Goal: Information Seeking & Learning: Learn about a topic

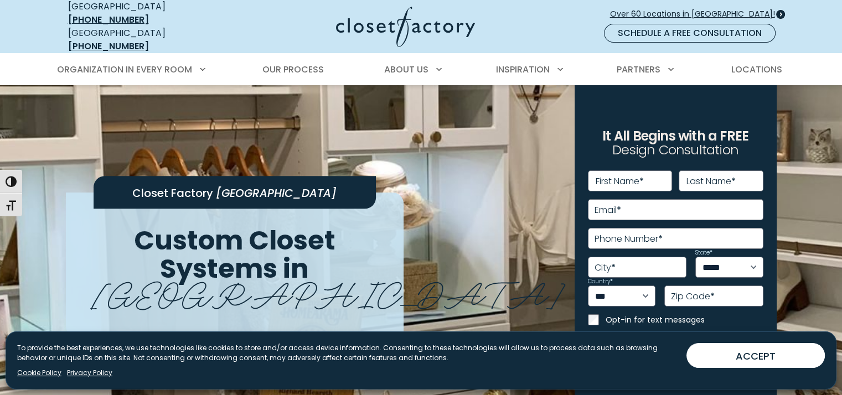
click at [749, 10] on span "Over 60 Locations in [GEOGRAPHIC_DATA]!" at bounding box center [697, 14] width 174 height 12
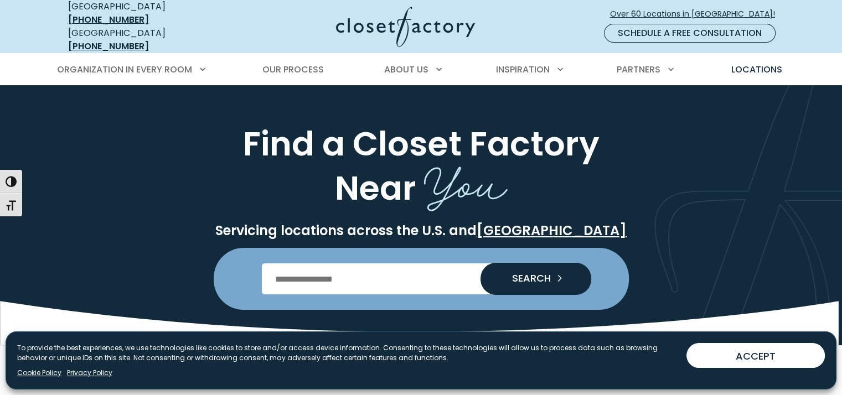
click at [398, 277] on input "Enter Postal Code" at bounding box center [421, 279] width 318 height 31
type input "*****"
click at [525, 275] on span "SEARCH" at bounding box center [527, 279] width 48 height 10
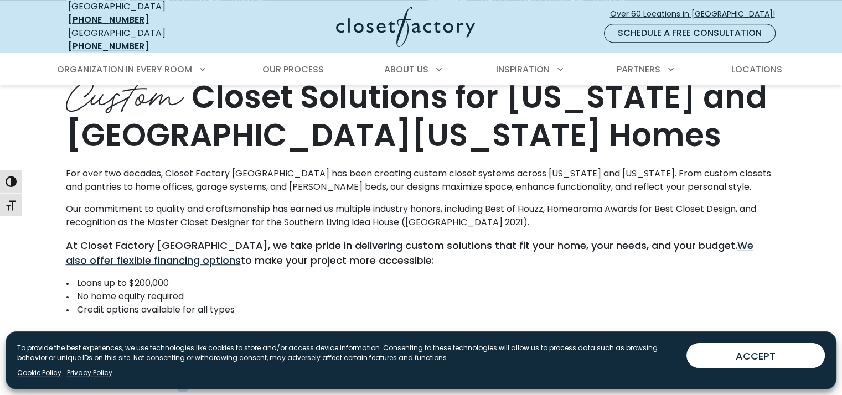
scroll to position [554, 0]
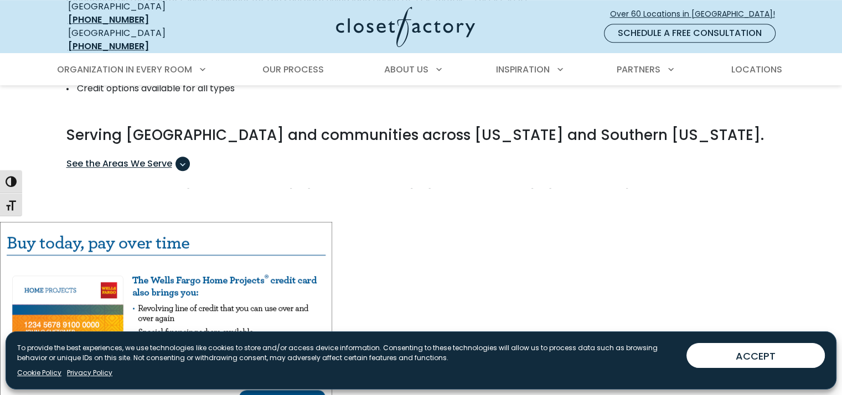
click at [131, 157] on span "See the Areas We Serve" at bounding box center [127, 164] width 123 height 14
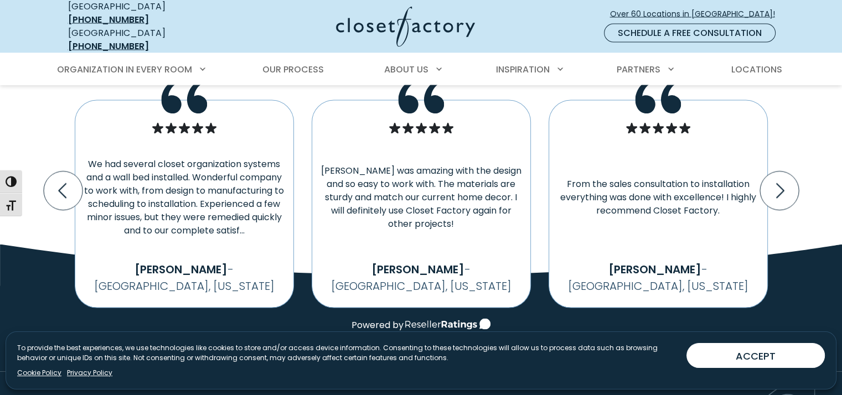
scroll to position [2215, 0]
click at [785, 188] on icon "Next slide" at bounding box center [779, 191] width 39 height 39
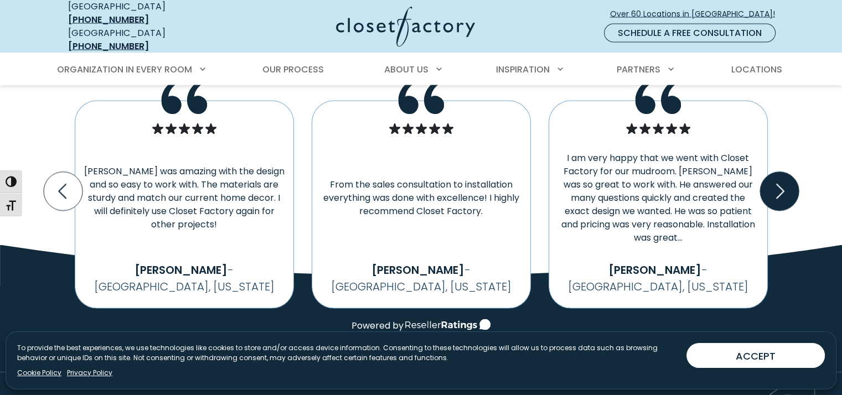
click at [779, 184] on icon "Next slide" at bounding box center [779, 191] width 39 height 39
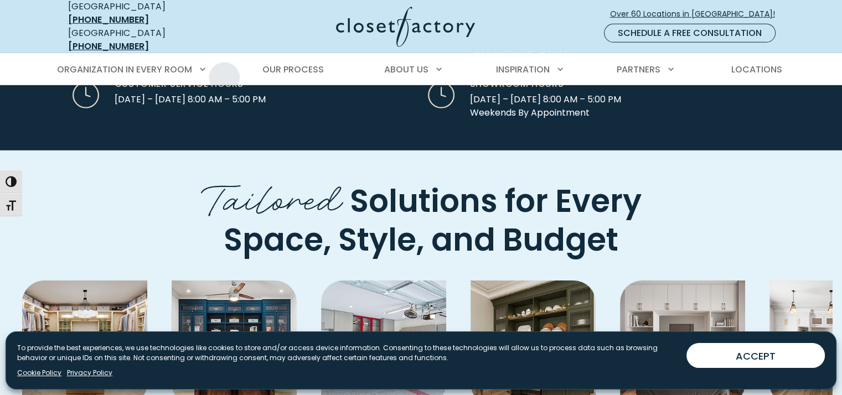
scroll to position [3418, 0]
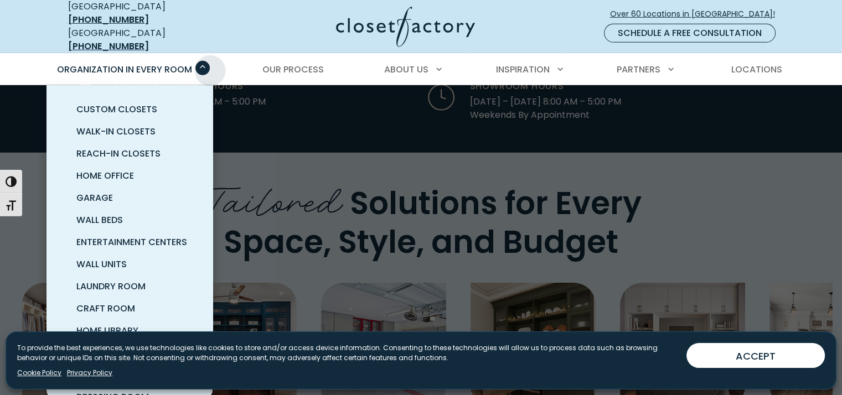
click at [204, 61] on span "Primary Menu" at bounding box center [202, 68] width 14 height 14
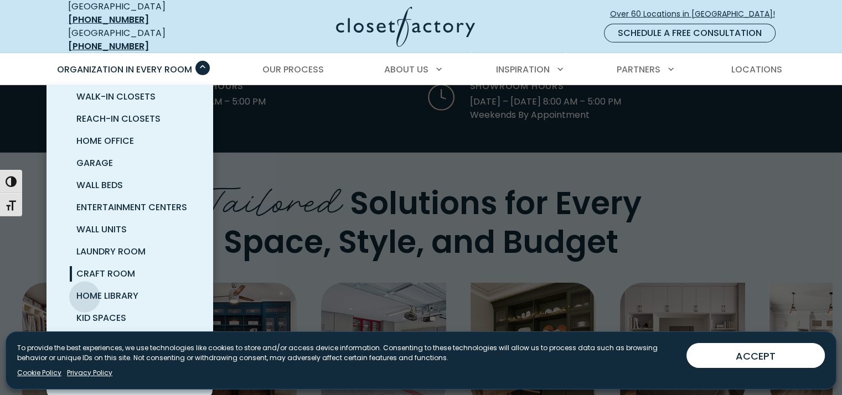
scroll to position [45, 0]
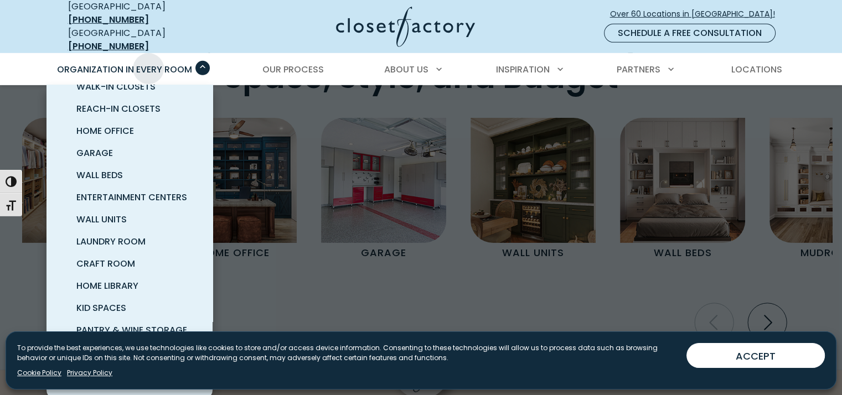
click at [148, 54] on div "Organization in Every Room Custom Closets Walk-In Closets Reach-In Closets Home…" at bounding box center [129, 69] width 161 height 31
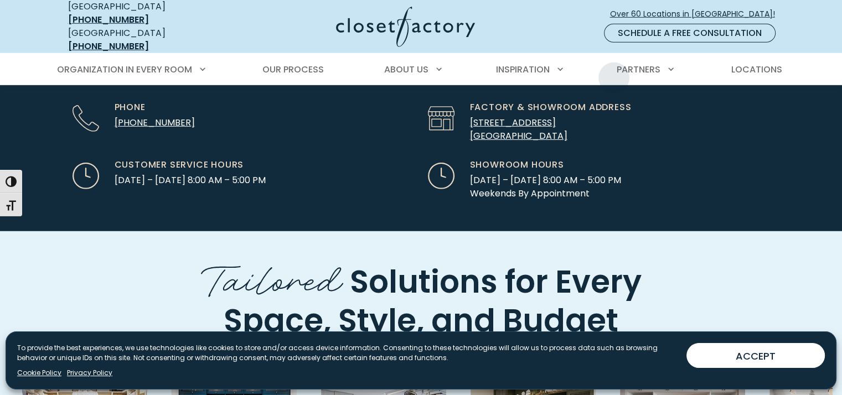
scroll to position [3339, 0]
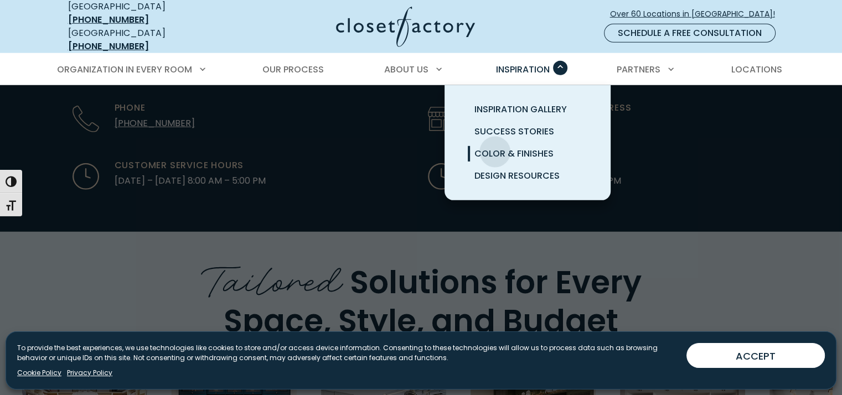
click at [495, 147] on span "Color & Finishes" at bounding box center [514, 153] width 79 height 13
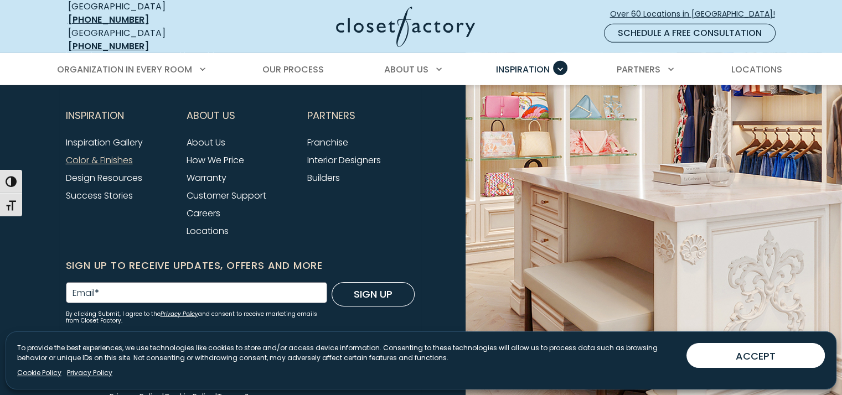
scroll to position [3587, 0]
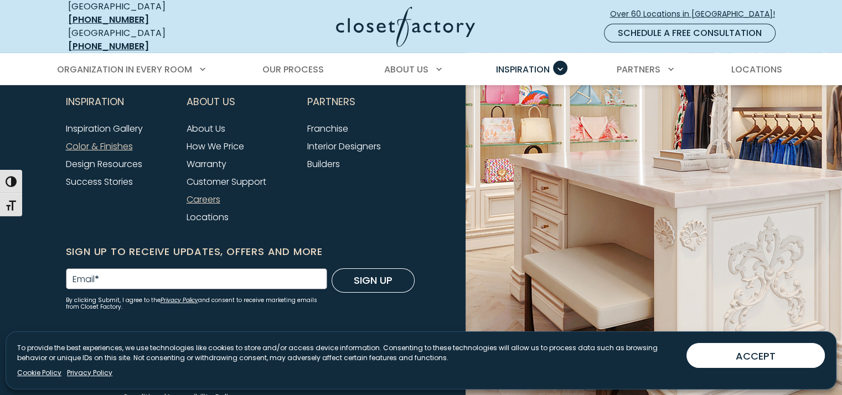
click at [215, 193] on link "Careers" at bounding box center [204, 199] width 34 height 13
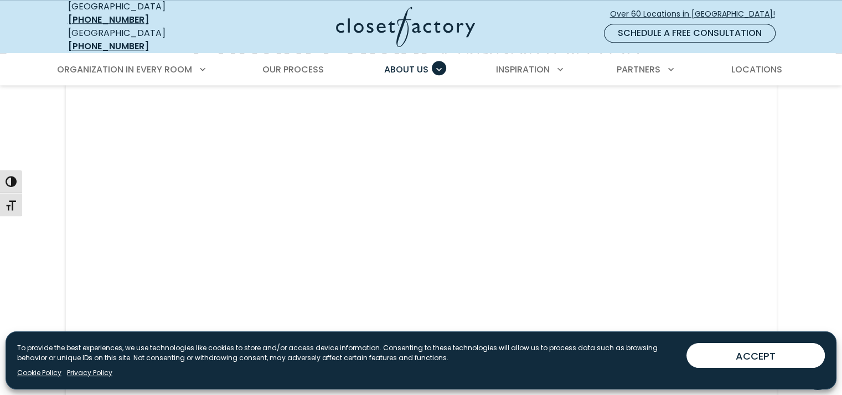
scroll to position [1050, 0]
click at [41, 102] on div "Current Career Opportunities" at bounding box center [421, 222] width 842 height 442
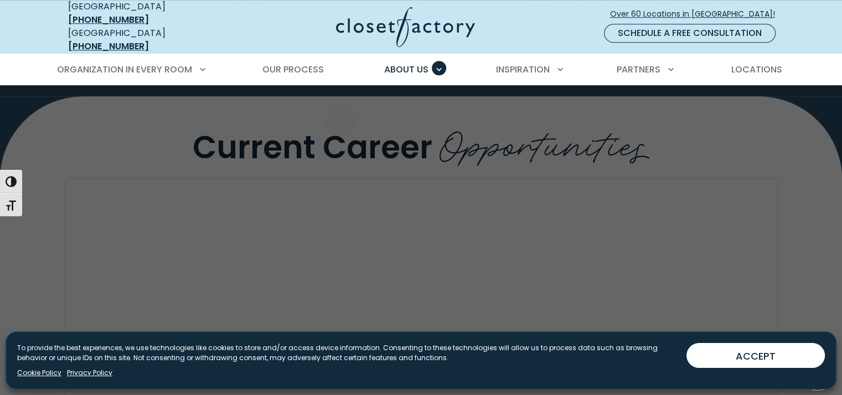
scroll to position [951, 0]
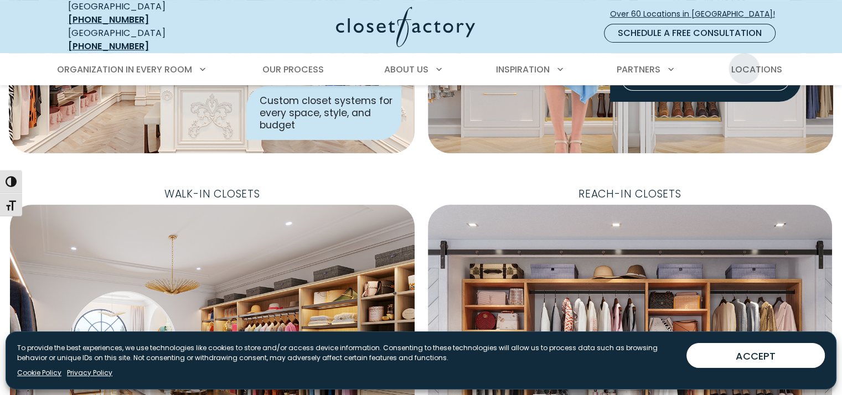
scroll to position [277, 0]
